Goal: Task Accomplishment & Management: Complete application form

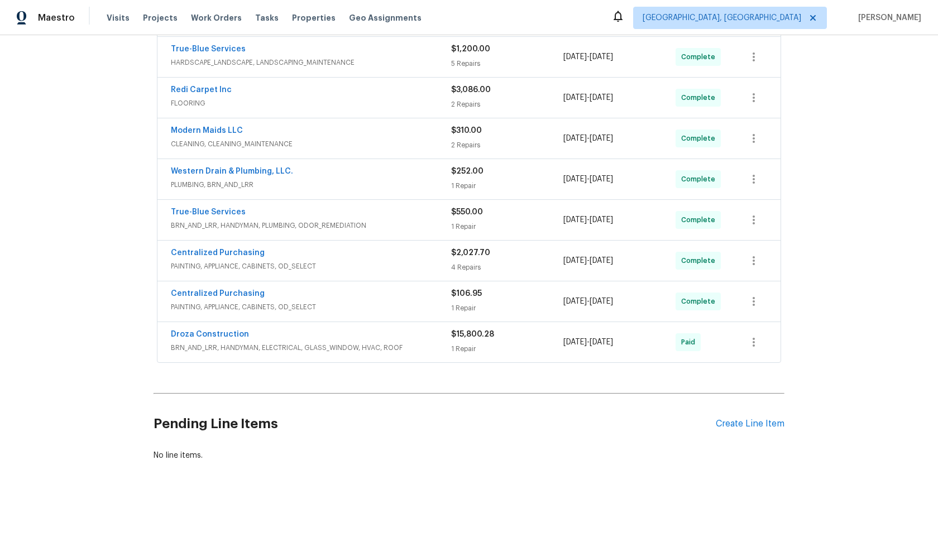
scroll to position [56, 0]
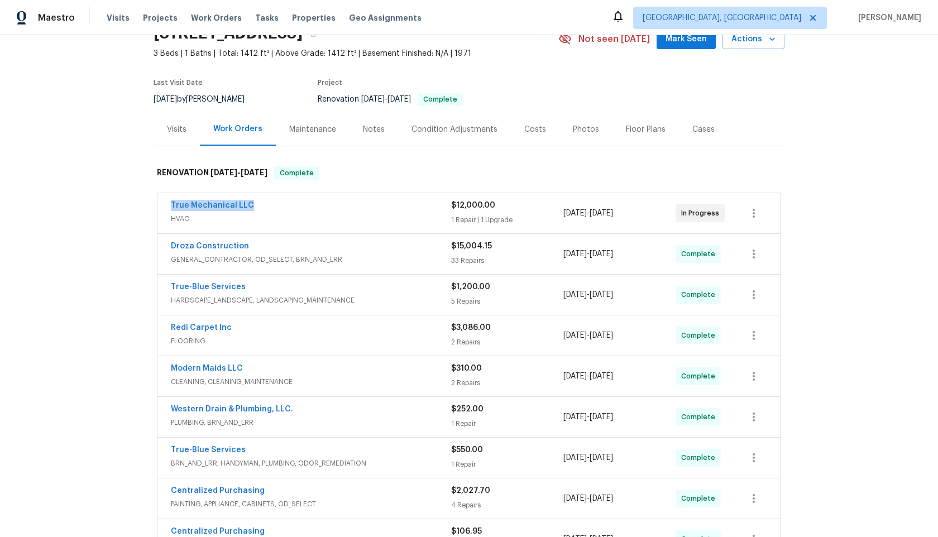
drag, startPoint x: 256, startPoint y: 202, endPoint x: 141, endPoint y: 202, distance: 115.0
click at [141, 202] on div "Back to all projects [STREET_ADDRESS] 3 Beds | 1 Baths | Total: 1412 ft² | Abov…" at bounding box center [469, 286] width 938 height 502
copy link "True Mechanical LLC"
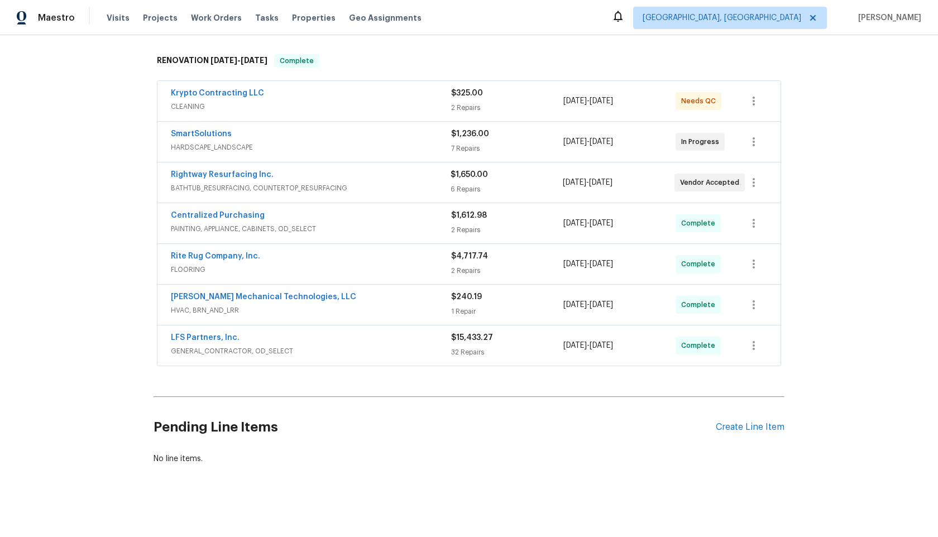
scroll to position [172, 0]
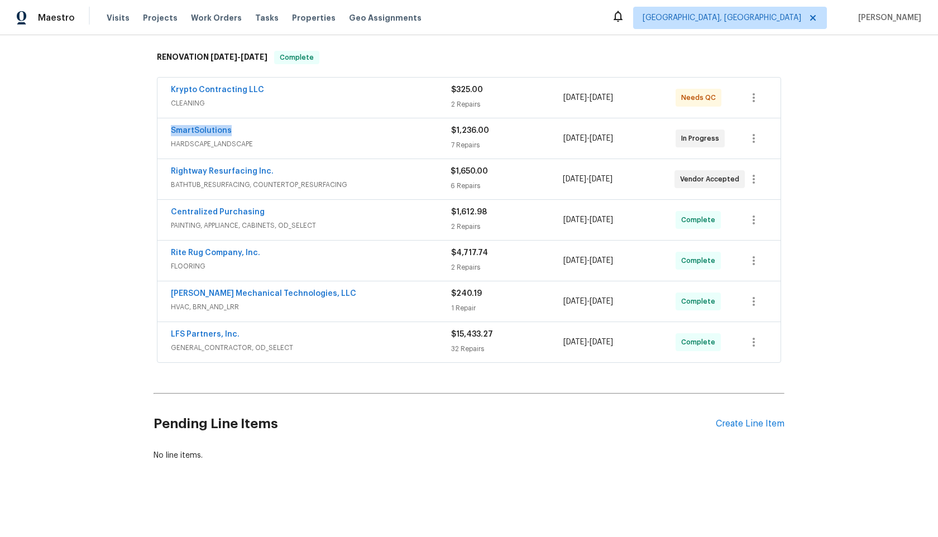
drag, startPoint x: 234, startPoint y: 132, endPoint x: 145, endPoint y: 132, distance: 89.3
click at [145, 132] on div "Back to all projects 2813 Faircroft Way, Monroe, NC 28110 3 Beds | 2 Baths | To…" at bounding box center [469, 286] width 938 height 502
copy link "SmartSolutions"
drag, startPoint x: 272, startPoint y: 170, endPoint x: 167, endPoint y: 173, distance: 105.5
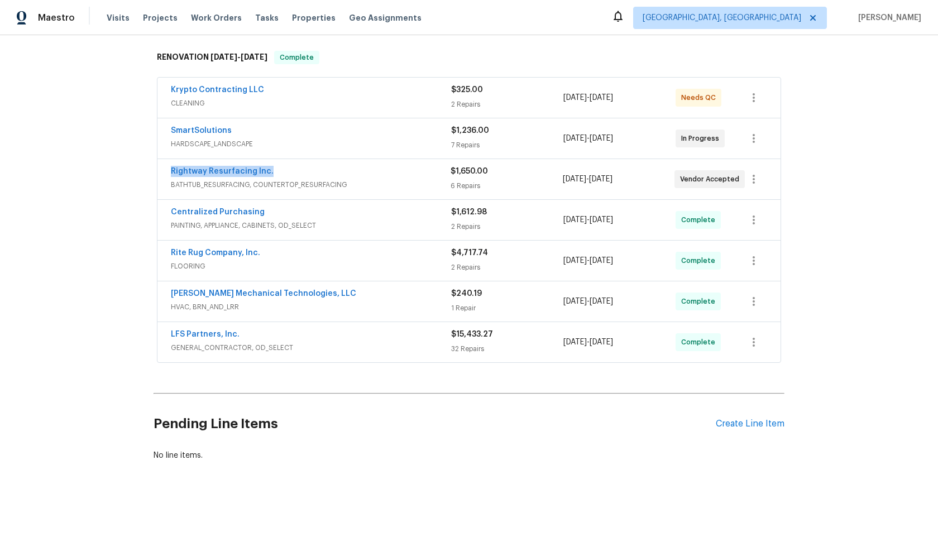
click at [167, 173] on div "Rightway Resurfacing Inc. BATHTUB_RESURFACING, COUNTERTOP_RESURFACING $1,650.00…" at bounding box center [468, 179] width 623 height 40
copy link "Rightway Resurfacing Inc."
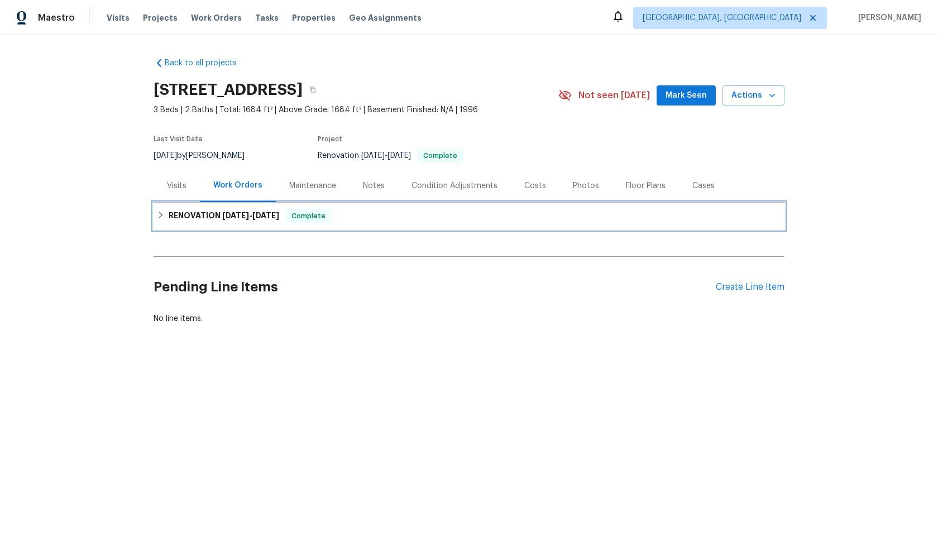
click at [368, 209] on div "RENOVATION [DATE] - [DATE] Complete" at bounding box center [469, 215] width 624 height 13
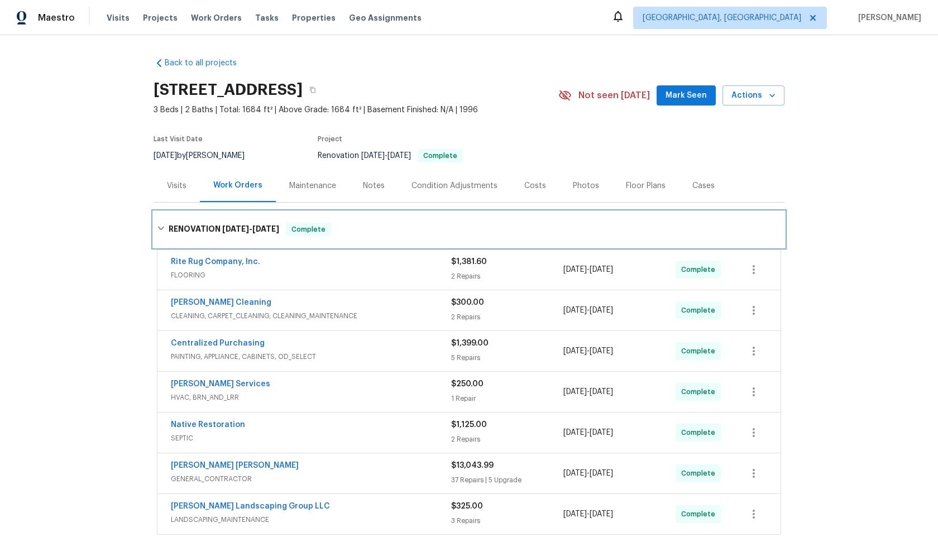
scroll to position [172, 0]
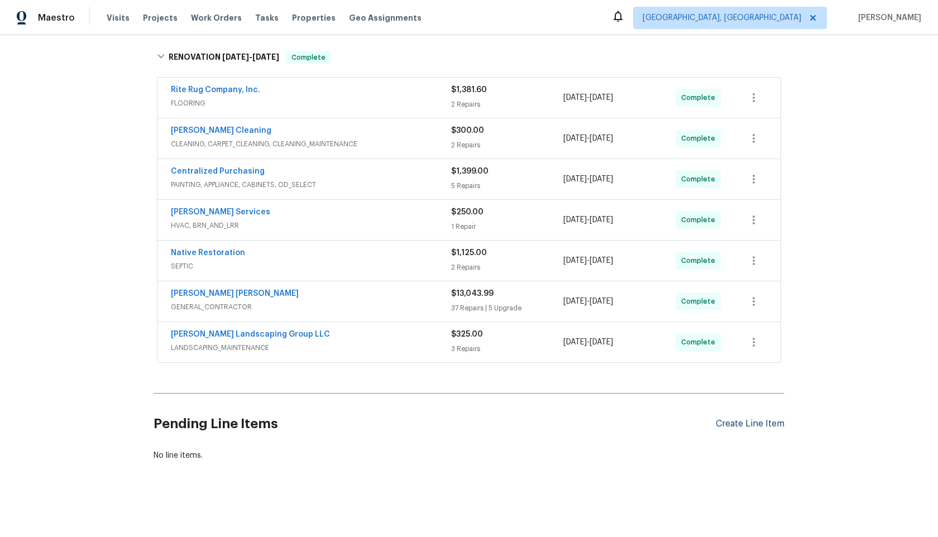
click at [746, 423] on div "Create Line Item" at bounding box center [750, 424] width 69 height 11
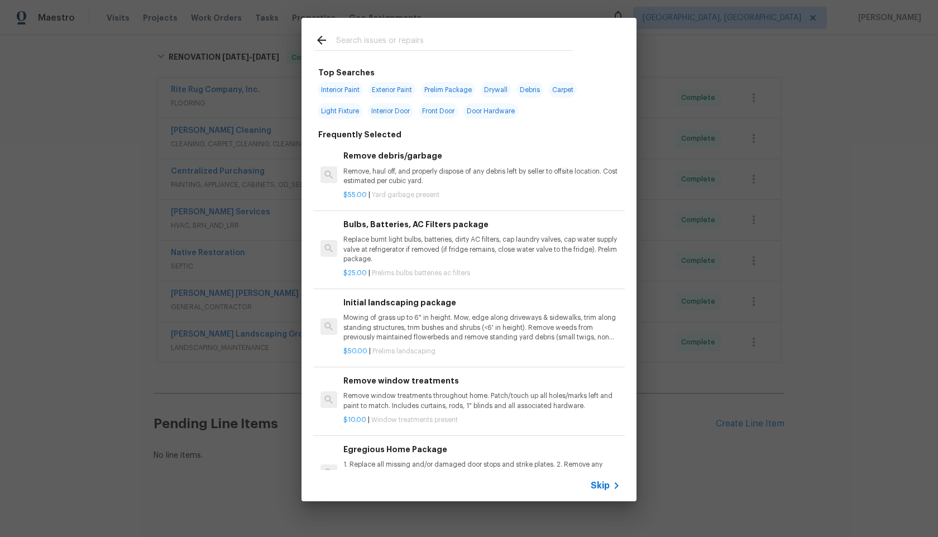
click at [605, 482] on span "Skip" at bounding box center [600, 485] width 19 height 11
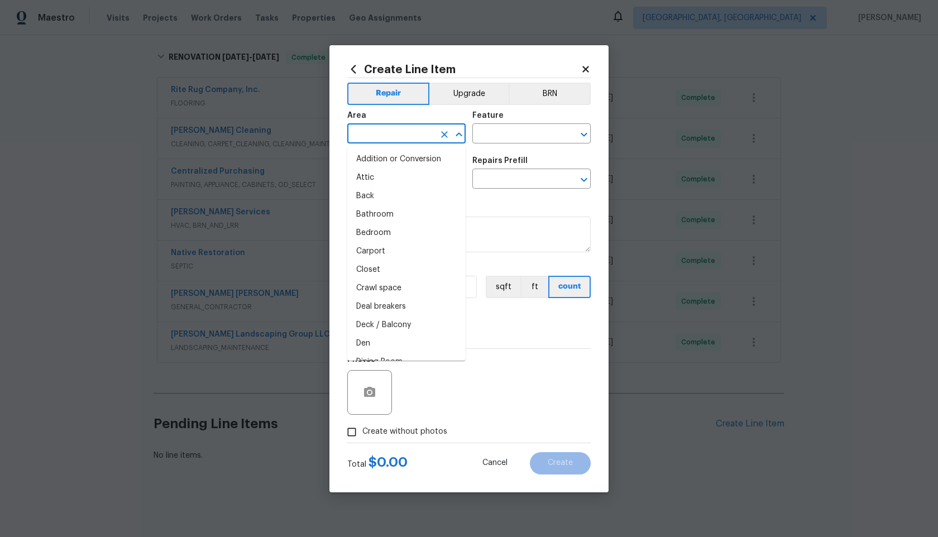
click at [424, 129] on input "text" at bounding box center [390, 134] width 87 height 17
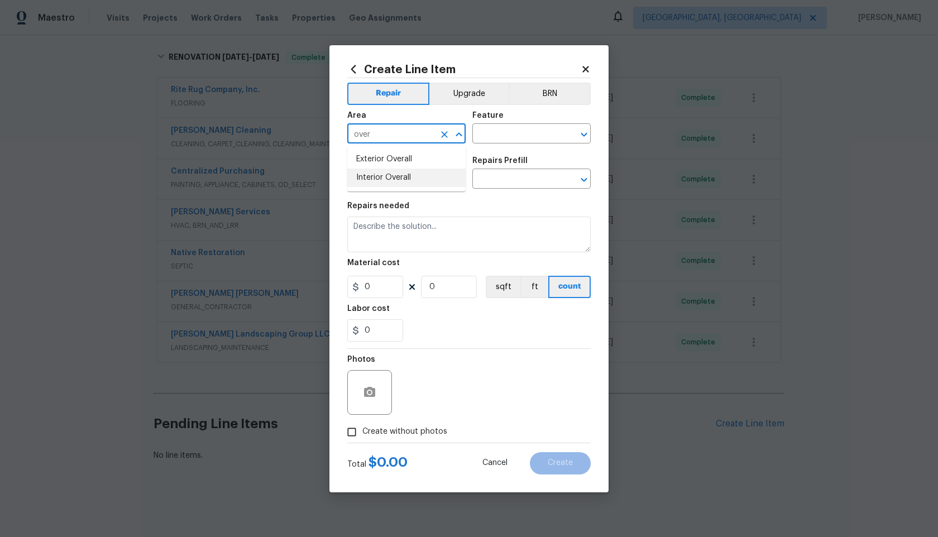
click at [407, 176] on li "Interior Overall" at bounding box center [406, 178] width 118 height 18
type input "Interior Overall"
click at [502, 124] on div "Feature" at bounding box center [531, 119] width 118 height 15
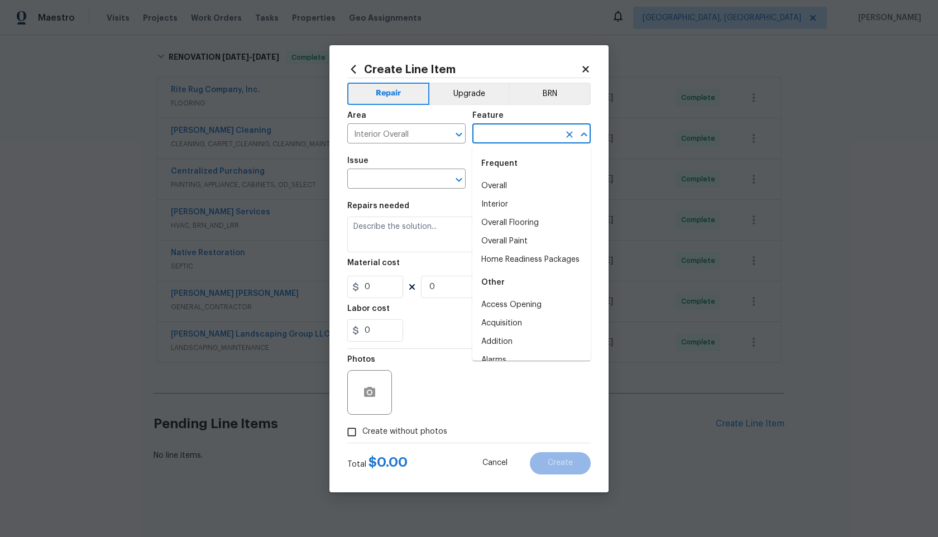
click at [502, 130] on input "text" at bounding box center [515, 134] width 87 height 17
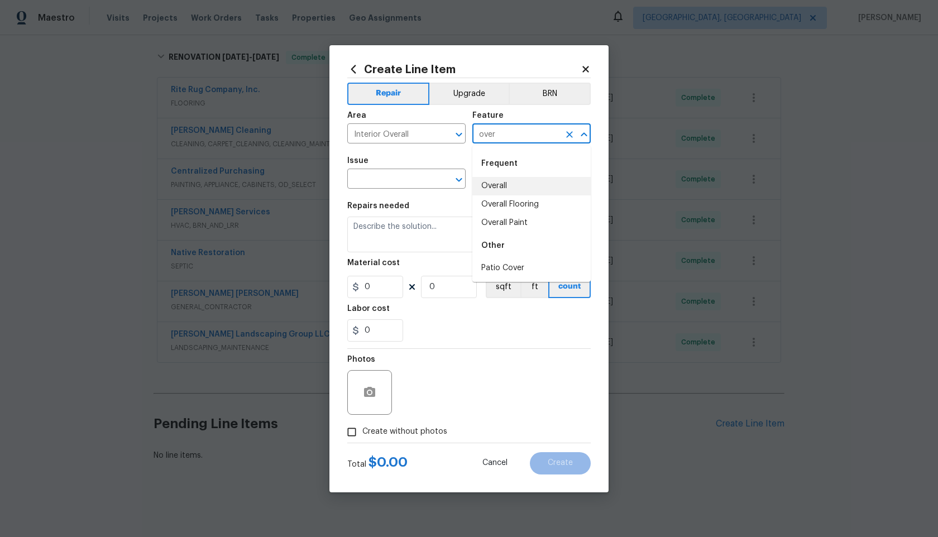
click at [500, 180] on li "Overall" at bounding box center [531, 186] width 118 height 18
type input "Overall"
click at [390, 179] on input "text" at bounding box center [390, 179] width 87 height 17
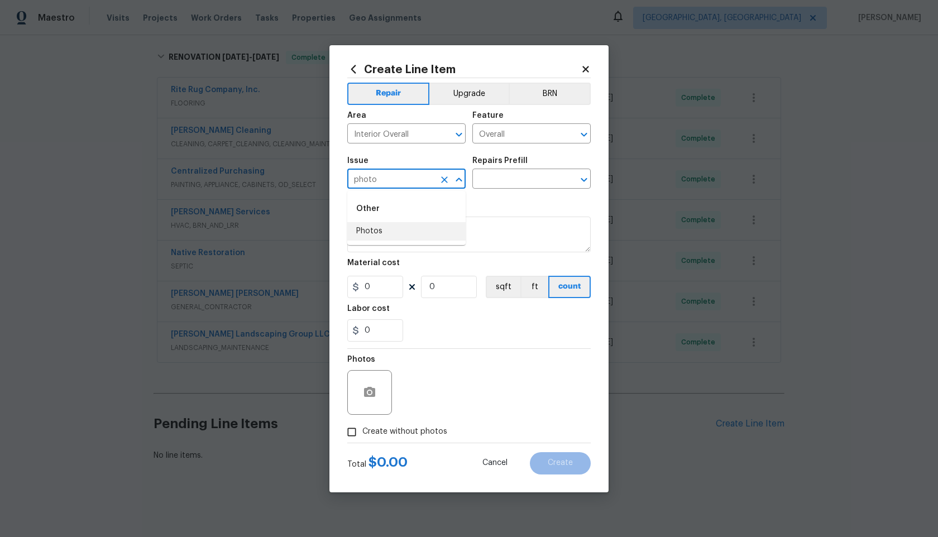
click at [375, 233] on li "Photos" at bounding box center [406, 231] width 118 height 18
type input "Photos"
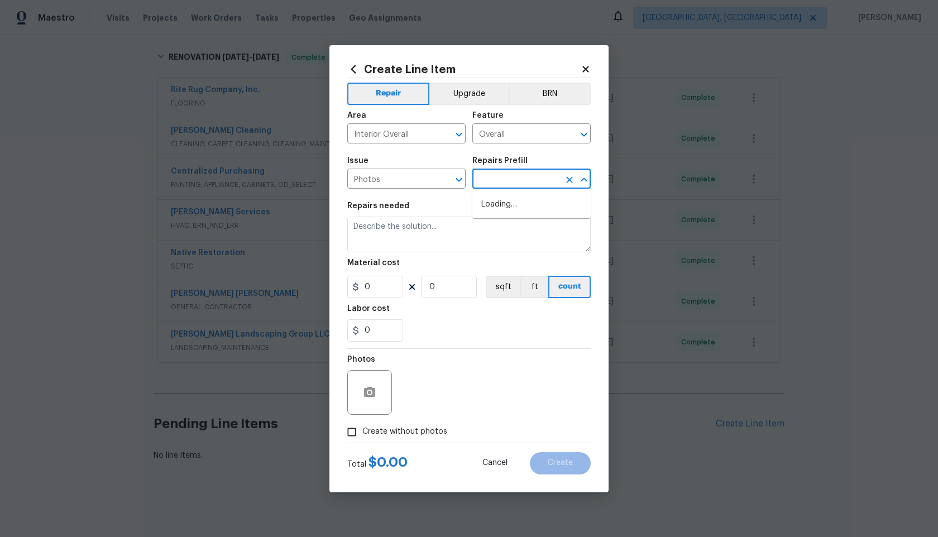
click at [496, 177] on input "text" at bounding box center [515, 179] width 87 height 17
click at [497, 209] on li "3D Tour Capture $120.00" at bounding box center [531, 204] width 118 height 18
type input "3D Tour Capture $120.00"
type textarea "Capture 3D tour of home"
type input "1"
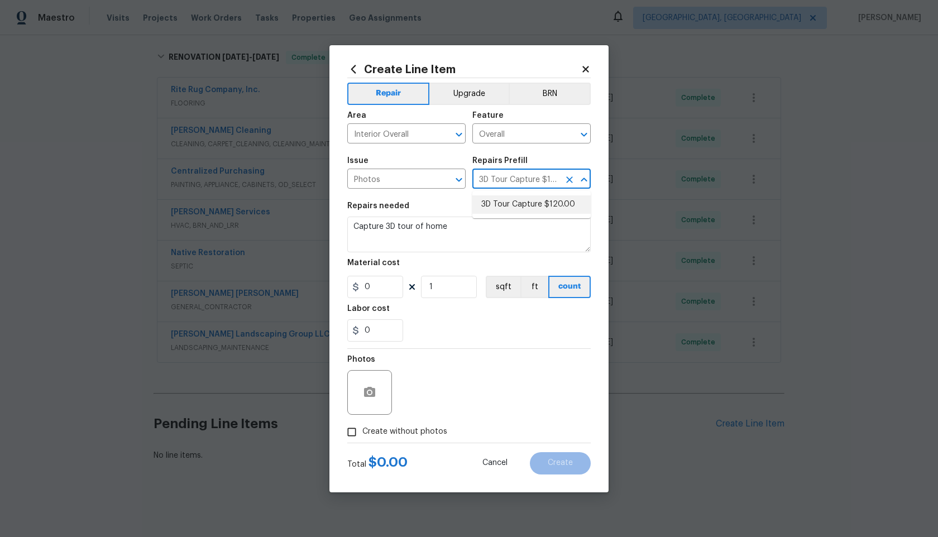
type input "120"
click at [348, 435] on input "Create without photos" at bounding box center [351, 431] width 21 height 21
checkbox input "true"
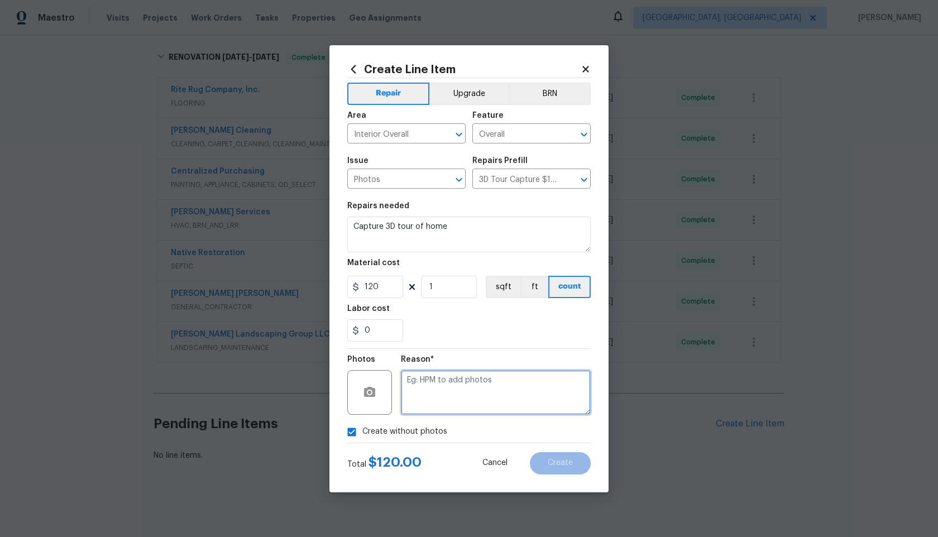
click at [445, 409] on textarea at bounding box center [496, 392] width 190 height 45
type textarea "."
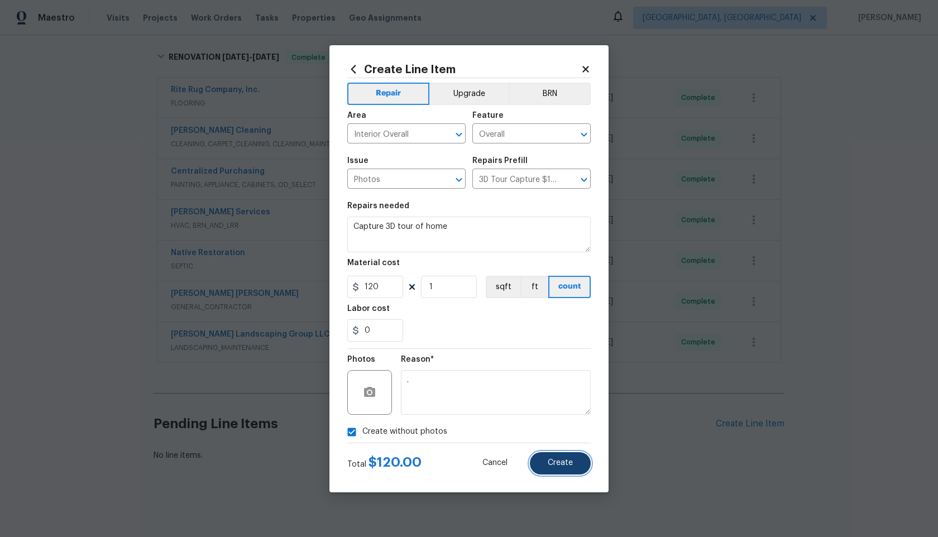
click at [550, 463] on span "Create" at bounding box center [560, 463] width 25 height 8
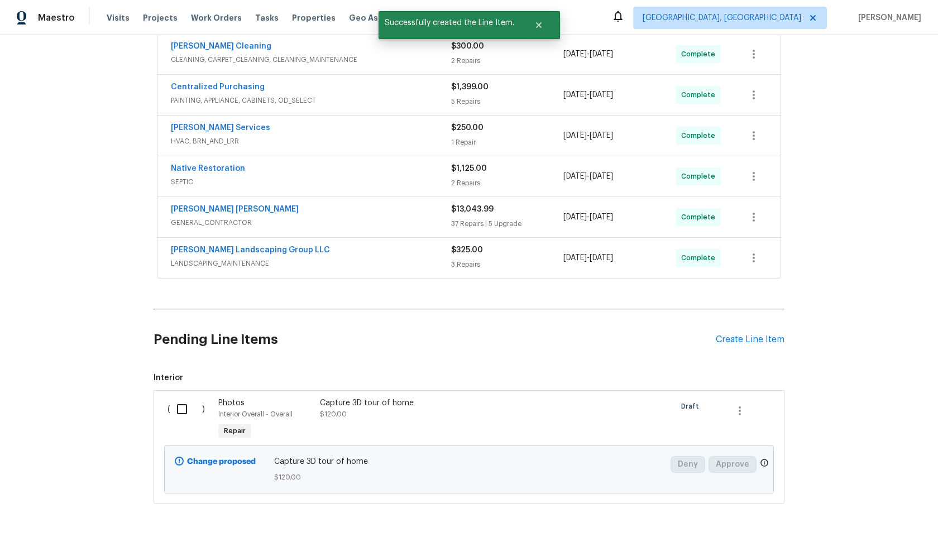
scroll to position [299, 0]
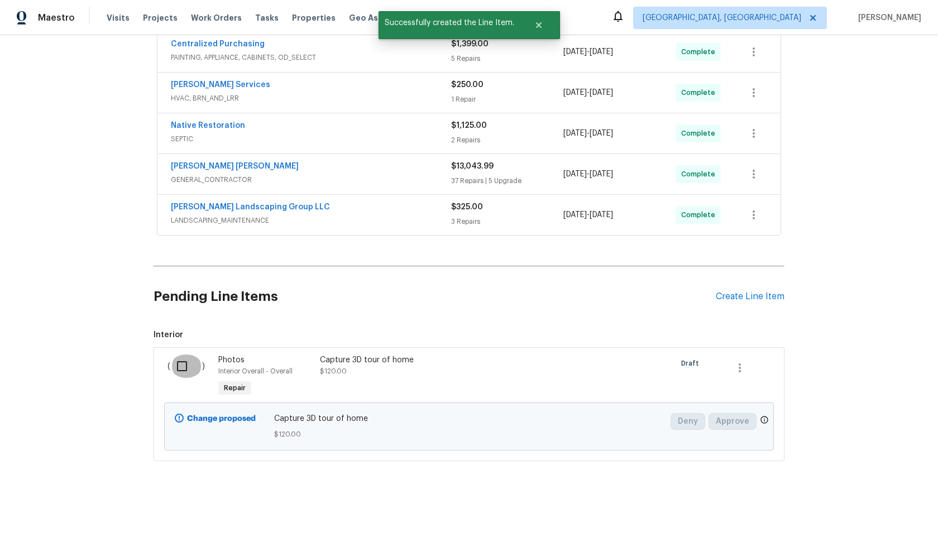
click at [176, 368] on input "checkbox" at bounding box center [186, 365] width 32 height 23
checkbox input "true"
click at [874, 511] on span "Create Work Order" at bounding box center [874, 509] width 74 height 14
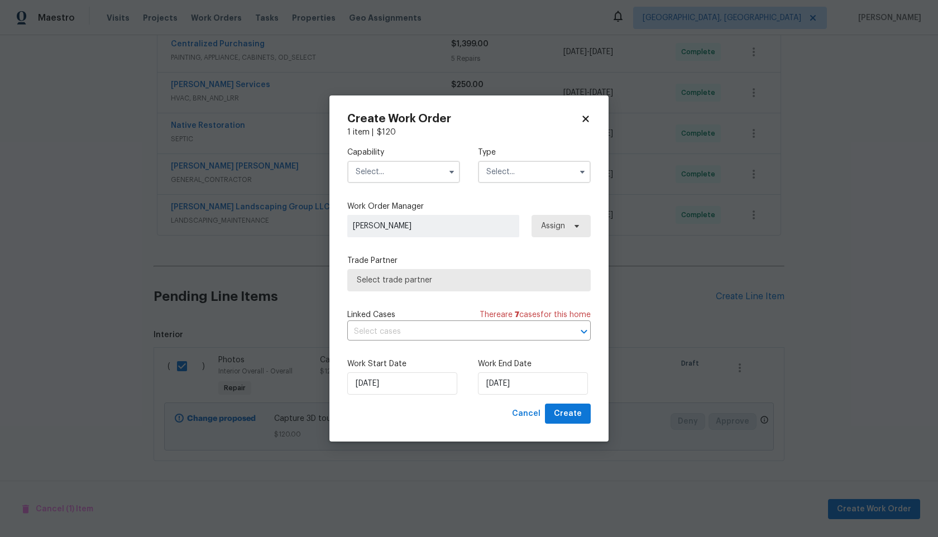
click at [401, 175] on input "text" at bounding box center [403, 172] width 113 height 22
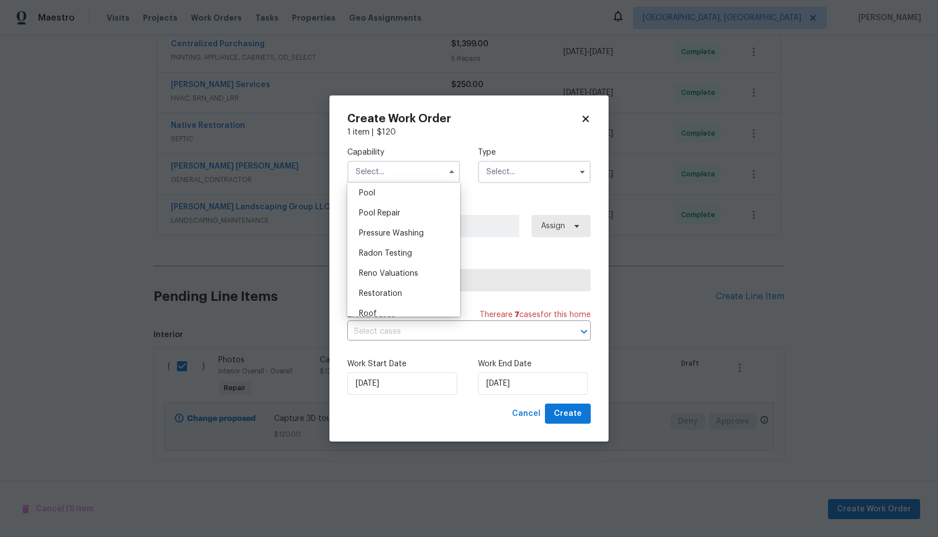
scroll to position [959, 0]
click at [405, 216] on span "Photography" at bounding box center [383, 215] width 48 height 8
type input "Photography"
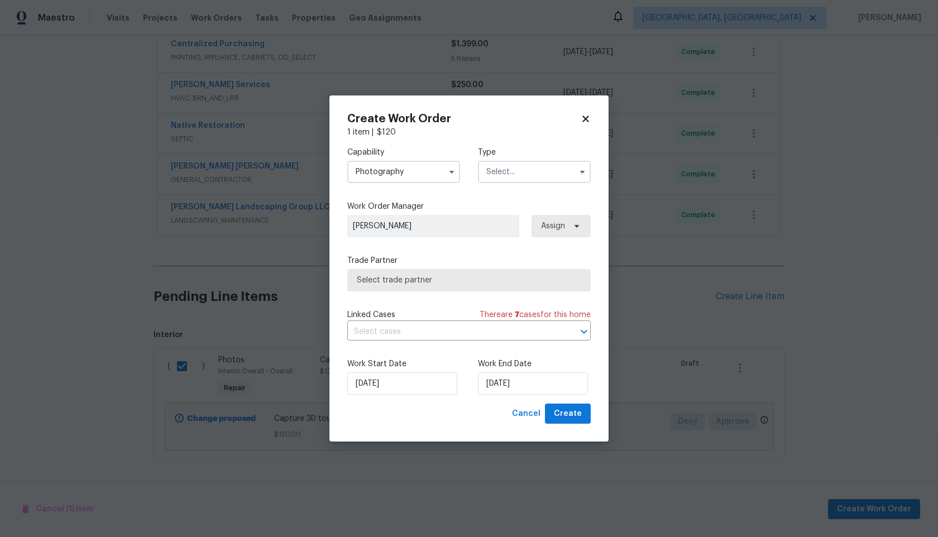
click at [520, 173] on input "text" at bounding box center [534, 172] width 113 height 22
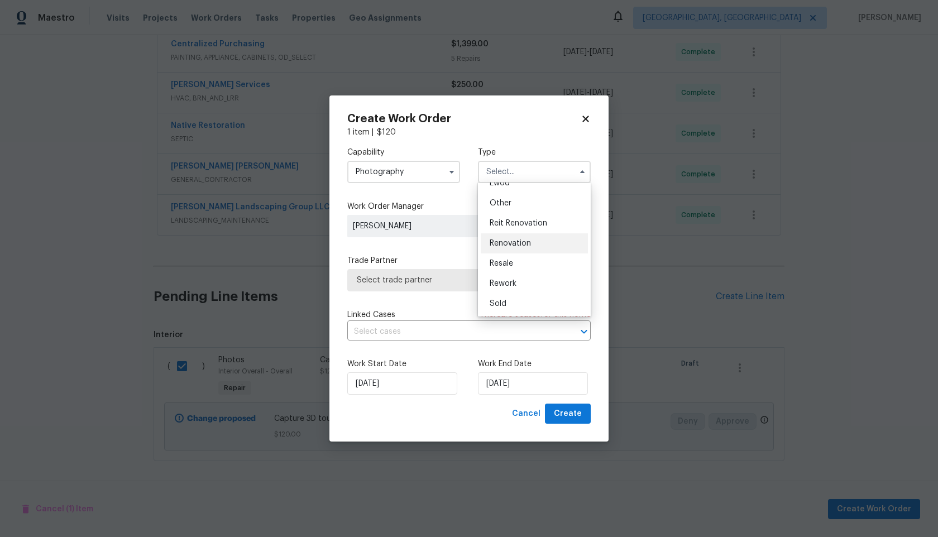
scroll to position [106, 0]
click at [515, 229] on div "Other" at bounding box center [534, 230] width 107 height 20
type input "Other"
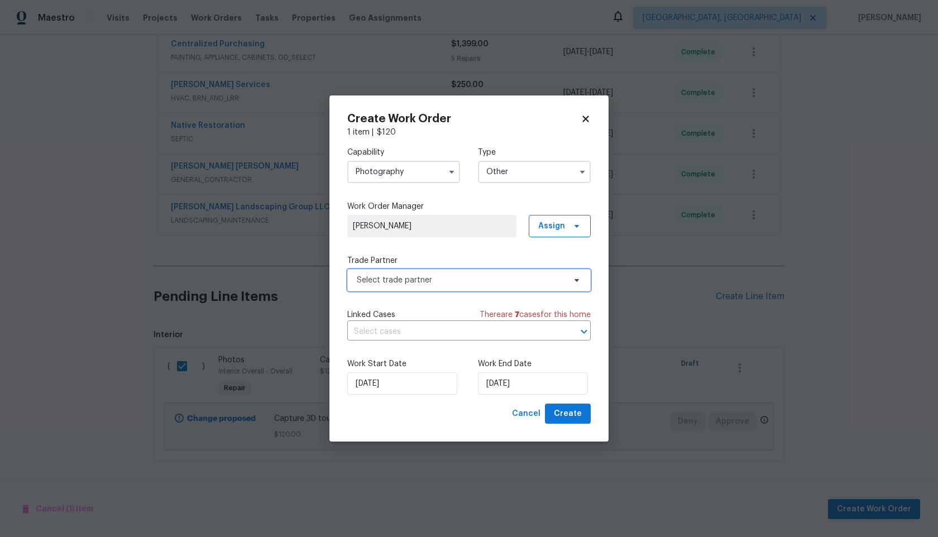
click at [459, 279] on span "Select trade partner" at bounding box center [461, 280] width 208 height 11
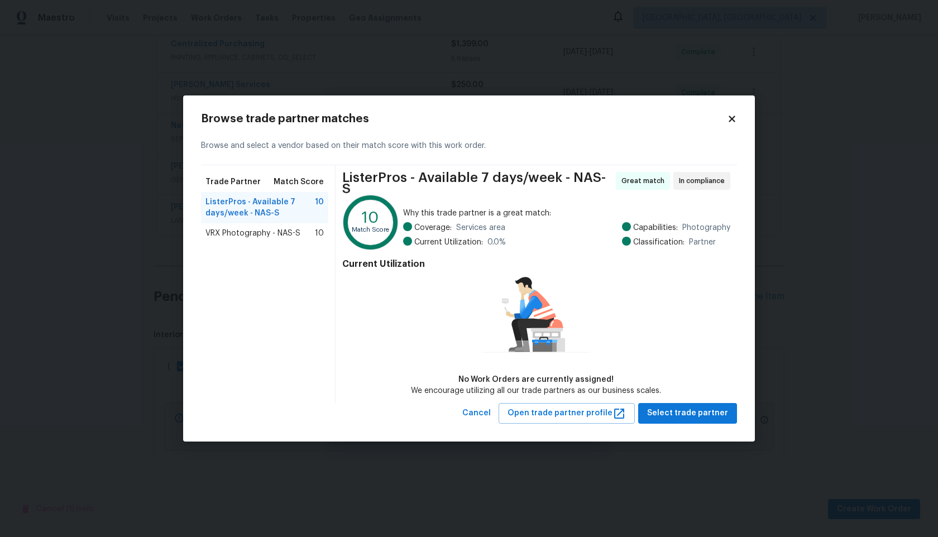
click at [298, 238] on span "VRX Photography - NAS-S" at bounding box center [252, 233] width 95 height 11
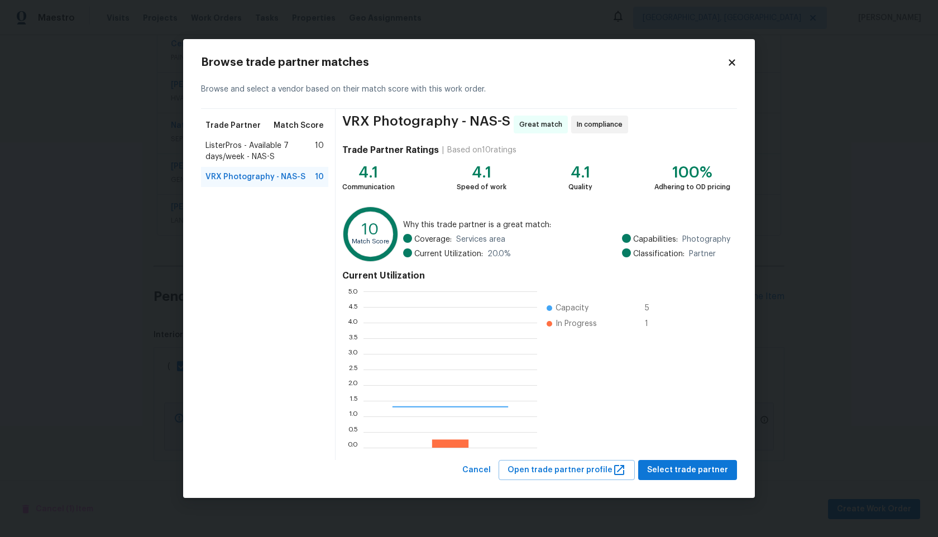
scroll to position [156, 174]
click at [716, 469] on span "Select trade partner" at bounding box center [687, 470] width 81 height 14
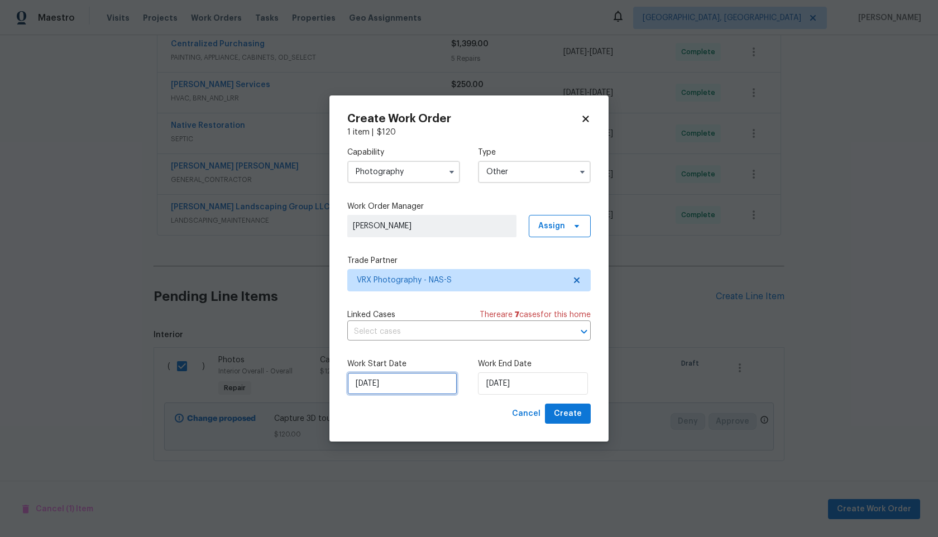
click at [420, 381] on input "02/10/2025" at bounding box center [402, 383] width 110 height 22
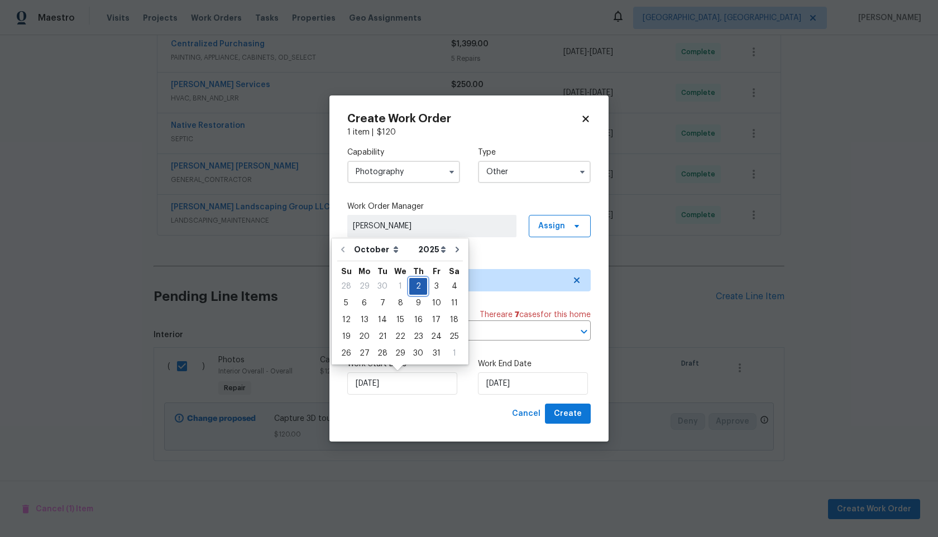
click at [419, 286] on div "2" at bounding box center [418, 287] width 18 height 16
click at [524, 384] on input "02/10/2025" at bounding box center [533, 383] width 110 height 22
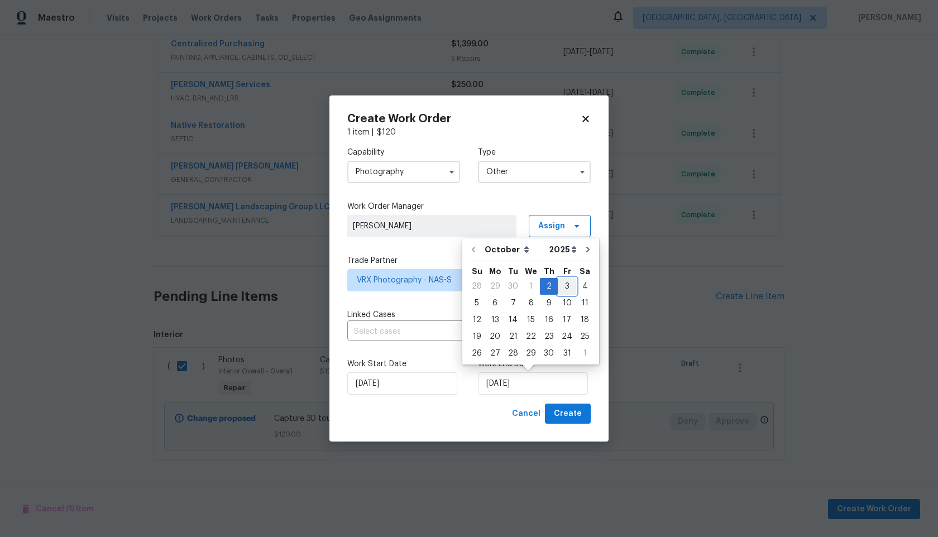
click at [564, 288] on div "3" at bounding box center [567, 287] width 18 height 16
type input "03/10/2025"
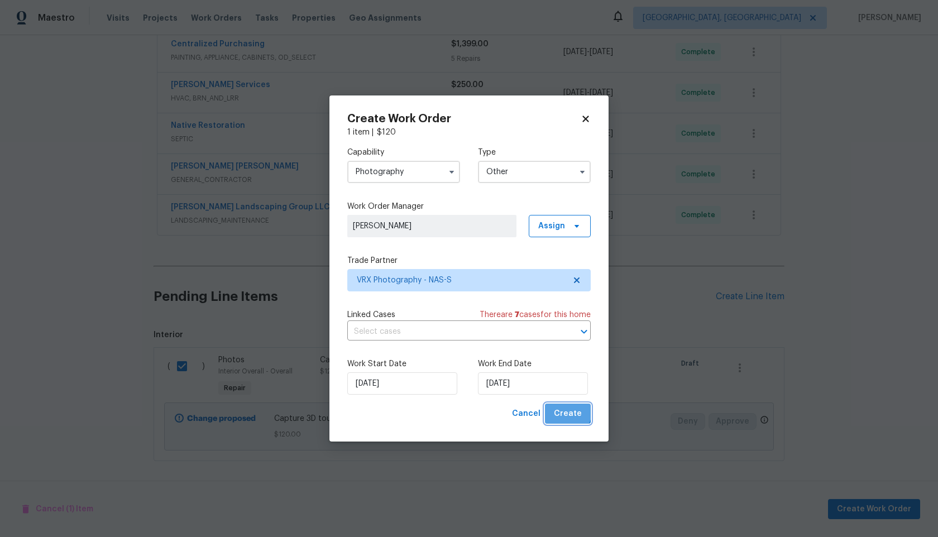
click at [566, 410] on span "Create" at bounding box center [568, 414] width 28 height 14
checkbox input "false"
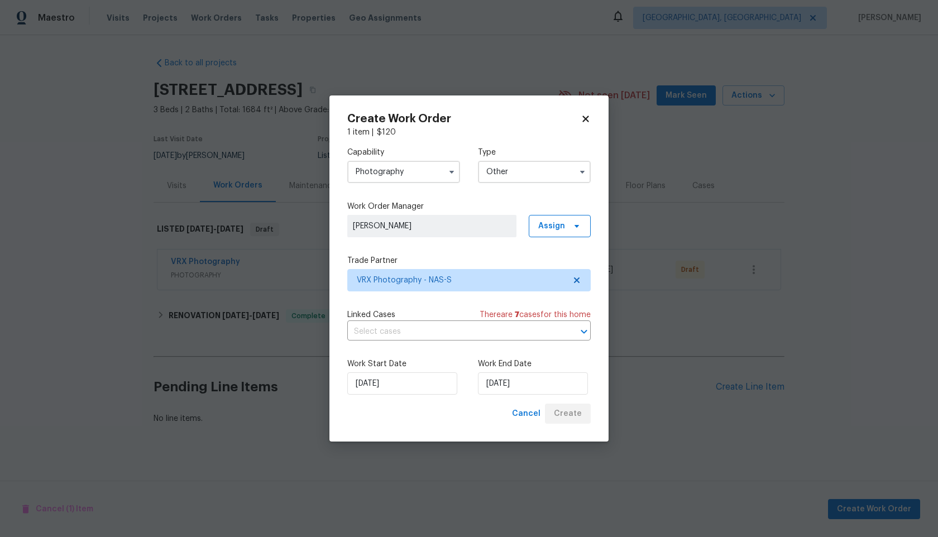
scroll to position [0, 0]
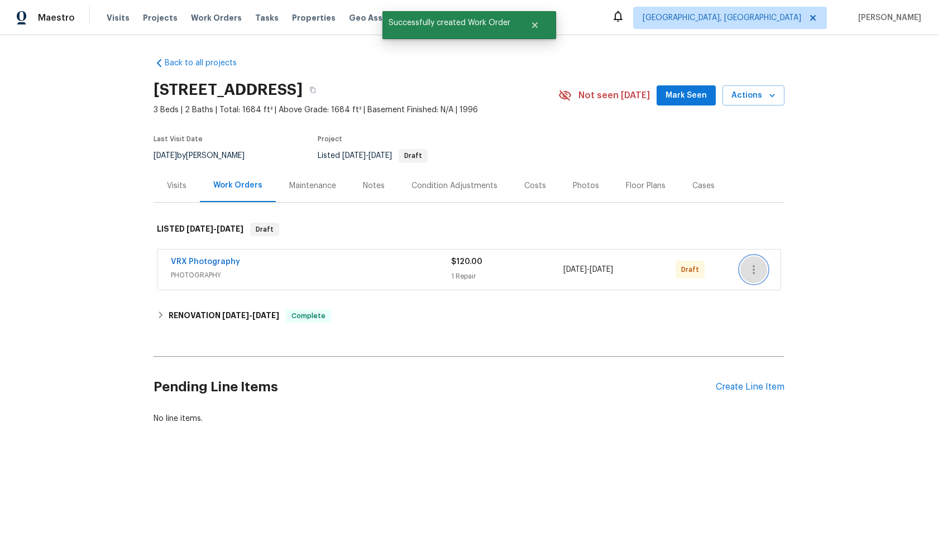
click at [758, 270] on icon "button" at bounding box center [753, 269] width 13 height 13
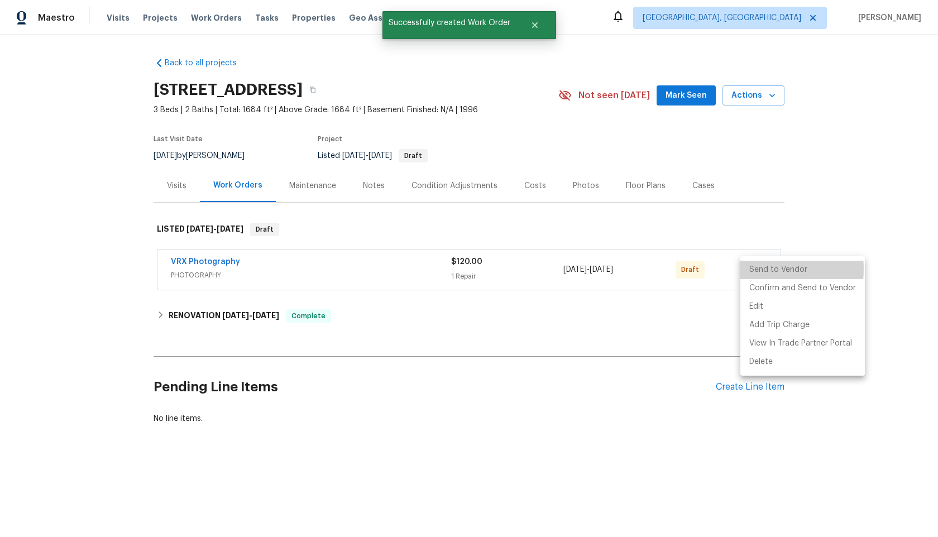
click at [758, 270] on li "Send to Vendor" at bounding box center [802, 270] width 124 height 18
